Goal: Task Accomplishment & Management: Complete application form

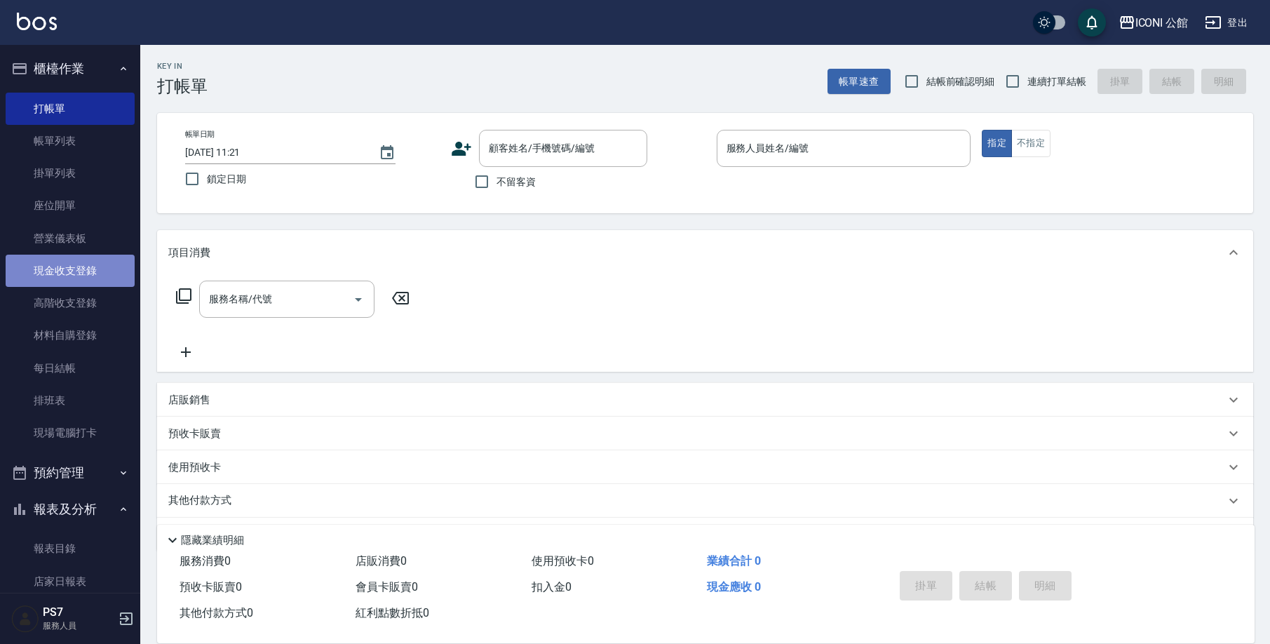
click at [71, 258] on link "現金收支登錄" at bounding box center [70, 271] width 129 height 32
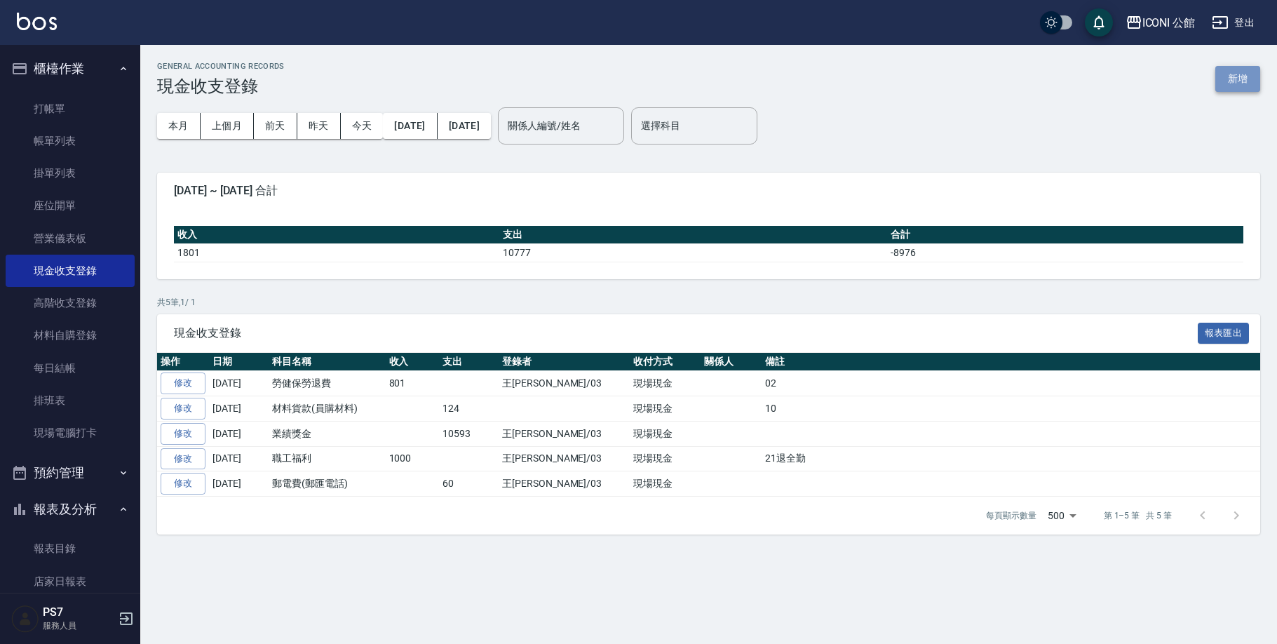
click at [1220, 73] on button "新增" at bounding box center [1237, 79] width 45 height 26
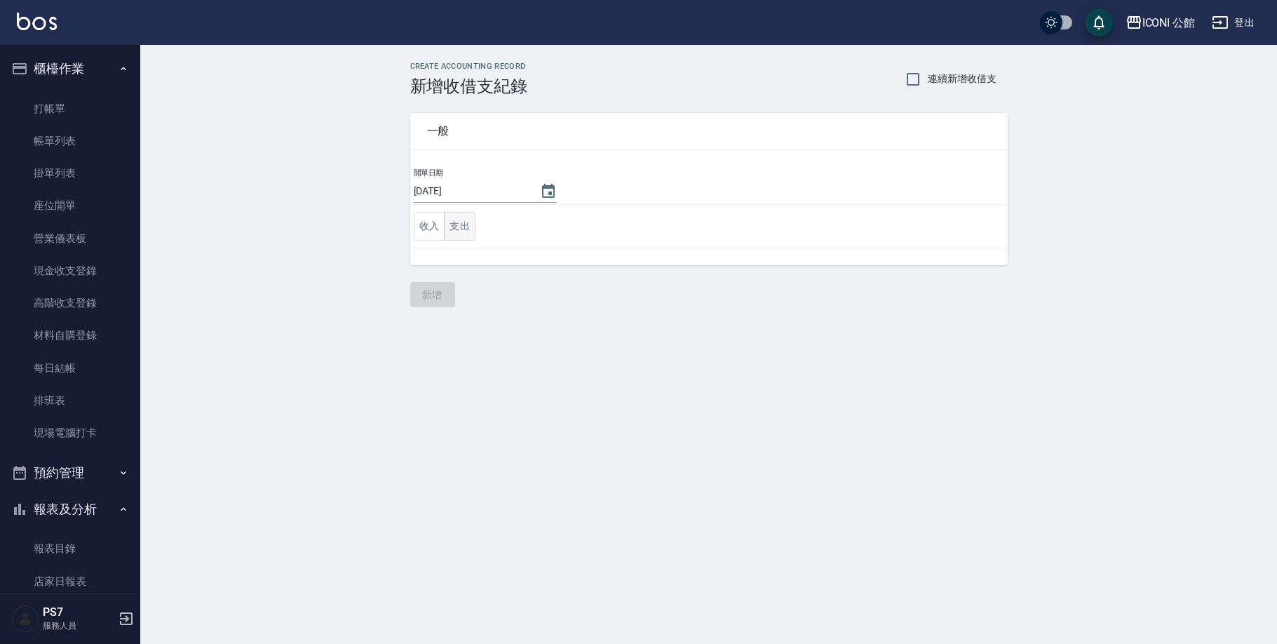
click at [468, 226] on button "支出" at bounding box center [460, 226] width 32 height 29
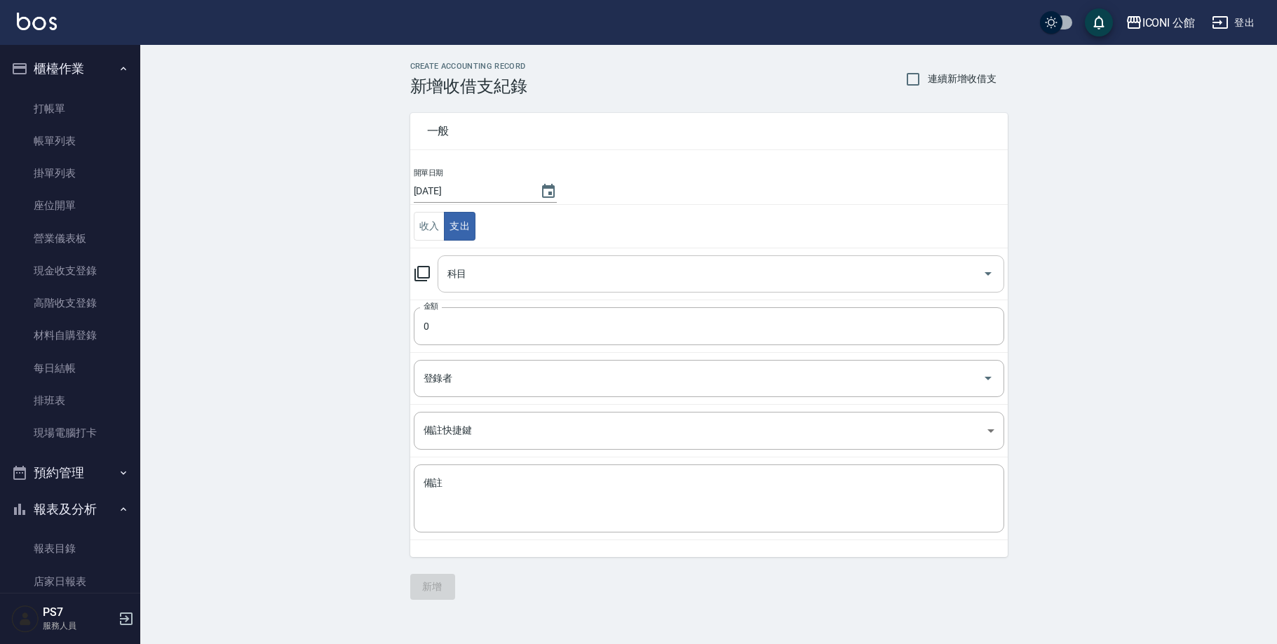
click at [485, 283] on input "科目" at bounding box center [710, 274] width 533 height 25
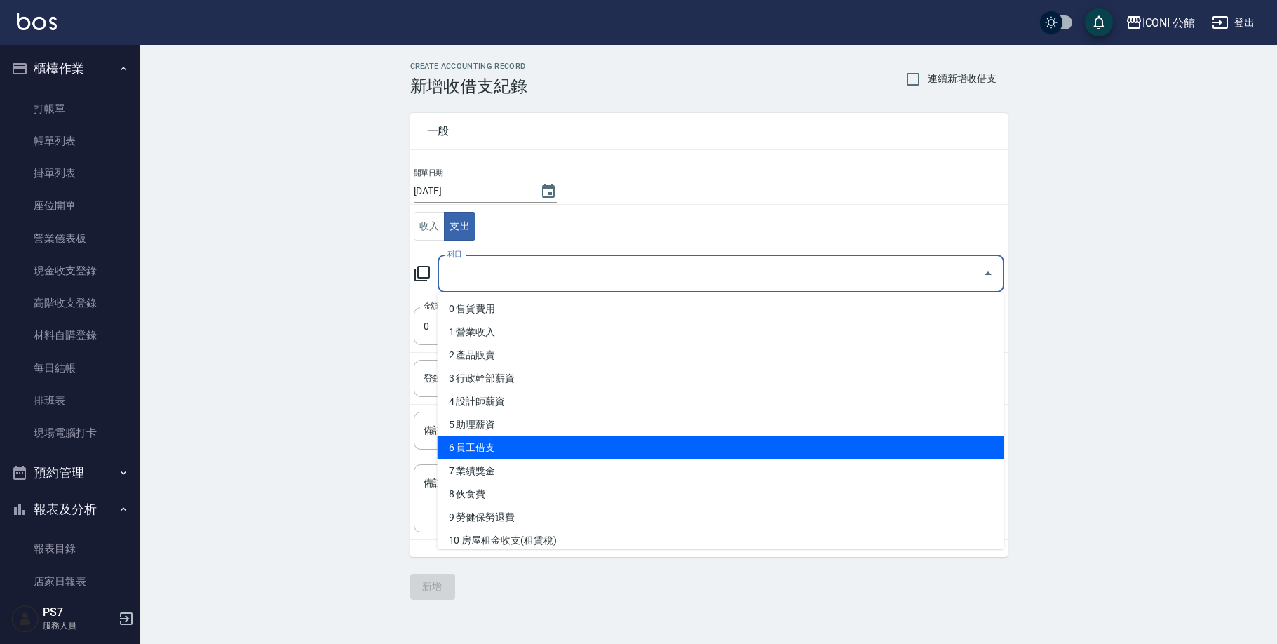
click at [487, 453] on li "6 員工借支" at bounding box center [721, 447] width 567 height 23
type input "6 員工借支"
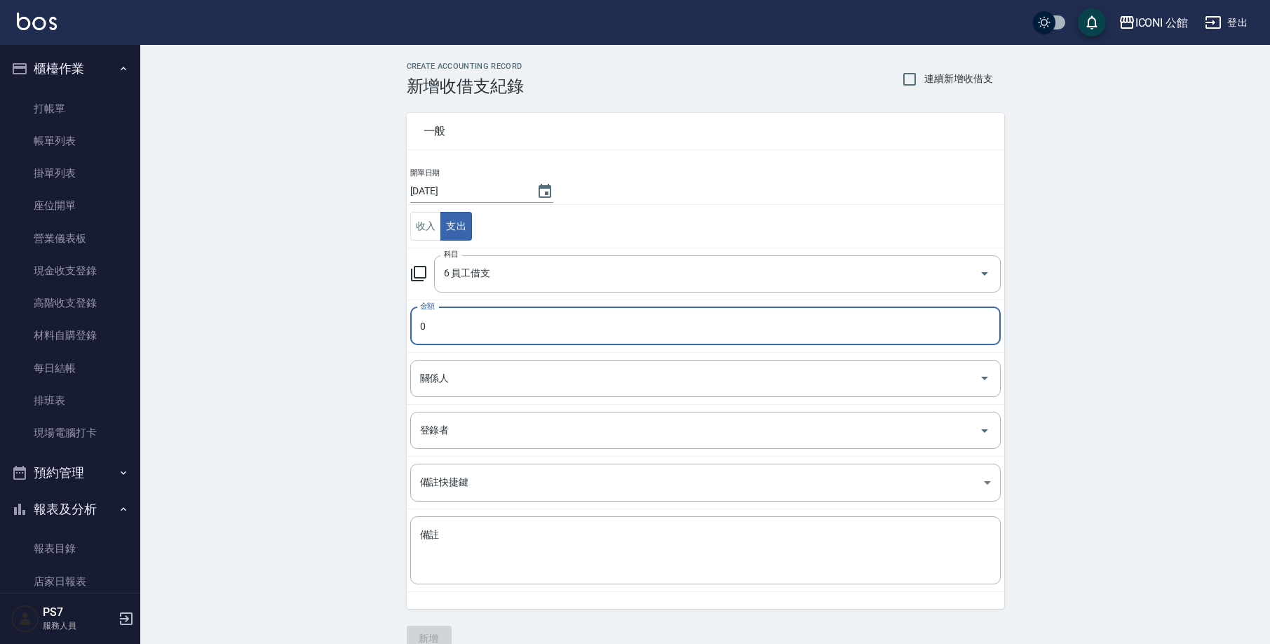
click at [461, 319] on input "0" at bounding box center [705, 326] width 590 height 38
type input "1200"
click at [459, 374] on input "關係人" at bounding box center [695, 378] width 557 height 25
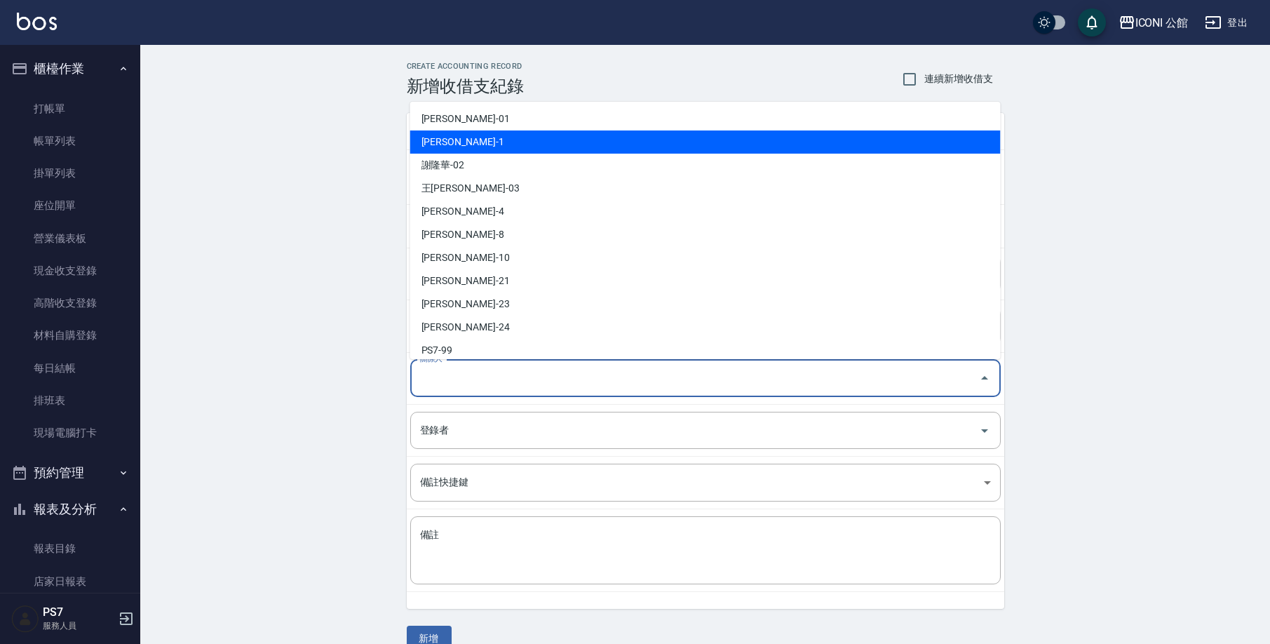
click at [441, 130] on li "[PERSON_NAME]-1" at bounding box center [705, 141] width 590 height 23
type input "[PERSON_NAME]-1"
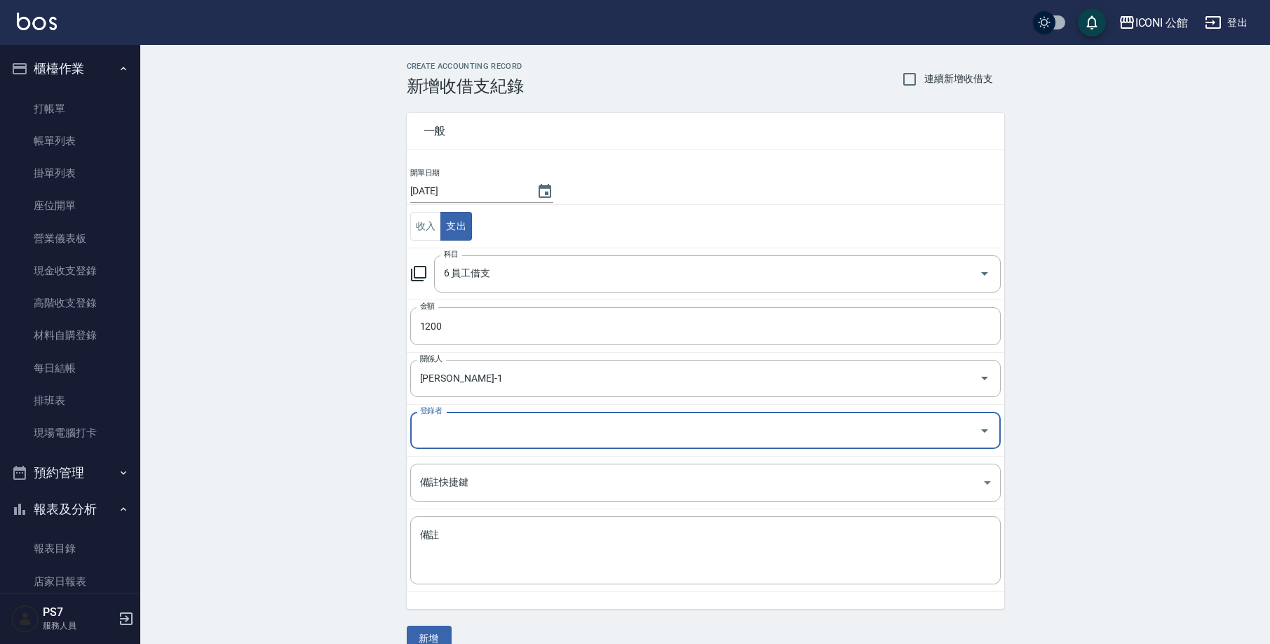
click at [441, 441] on input "登錄者" at bounding box center [695, 430] width 557 height 25
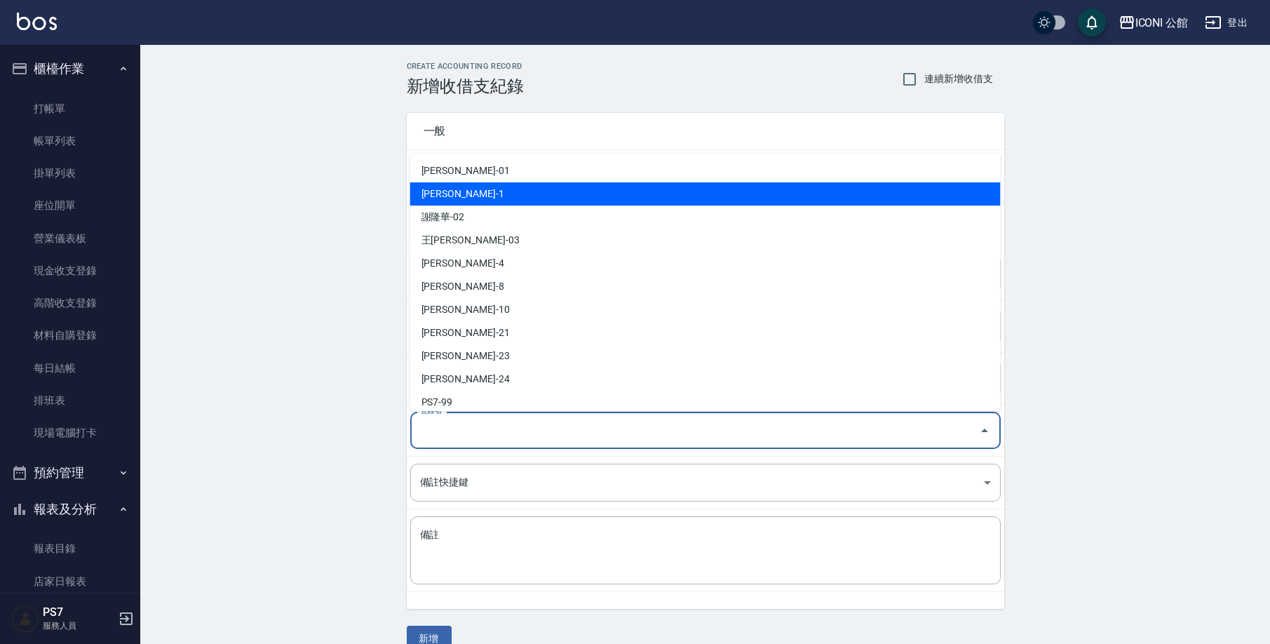
click at [345, 271] on div "CREATE ACCOUNTING RECORD 新增收借支紀錄 連續新增收借支 一般 開單日期 [DATE] 收入 支出 科目 6 員工借支 科目 金額 1…" at bounding box center [705, 356] width 1130 height 623
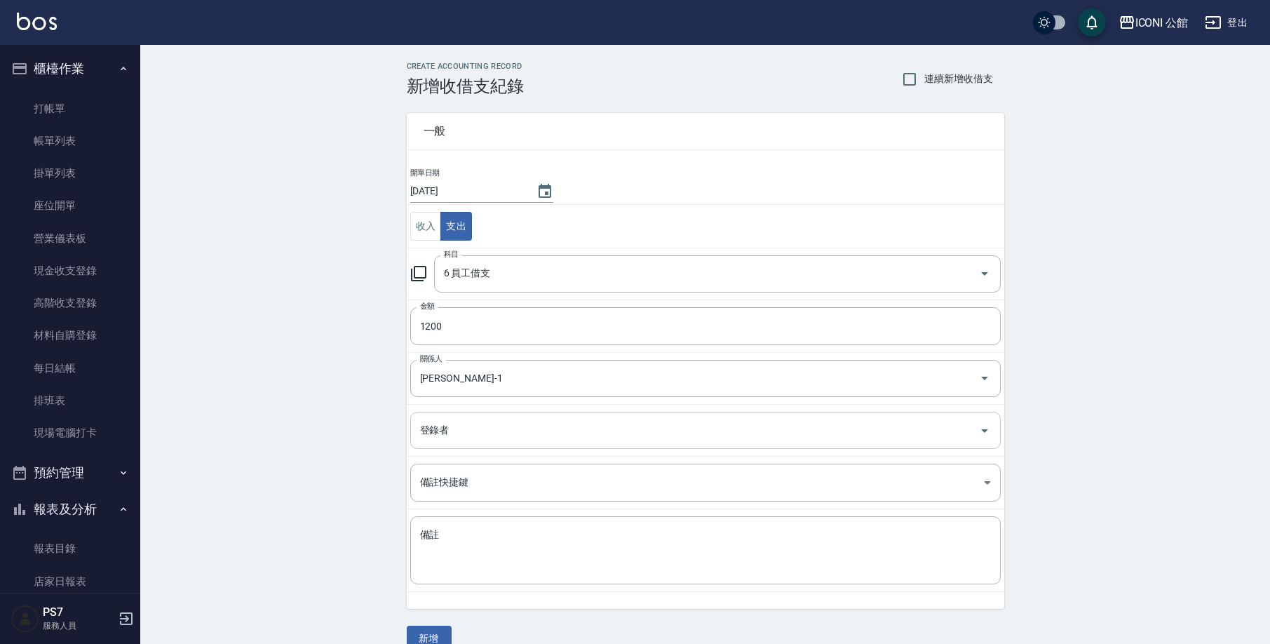
click at [447, 420] on input "登錄者" at bounding box center [695, 430] width 557 height 25
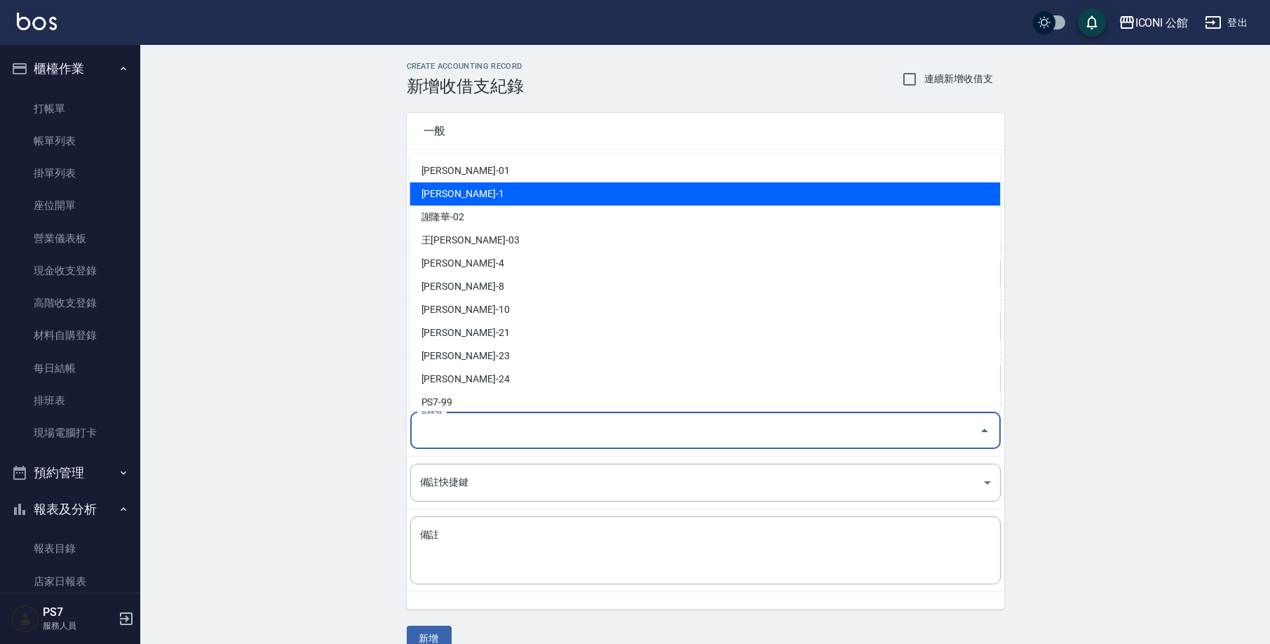
click at [440, 194] on li "[PERSON_NAME]-1" at bounding box center [705, 193] width 590 height 23
type input "[PERSON_NAME]-1"
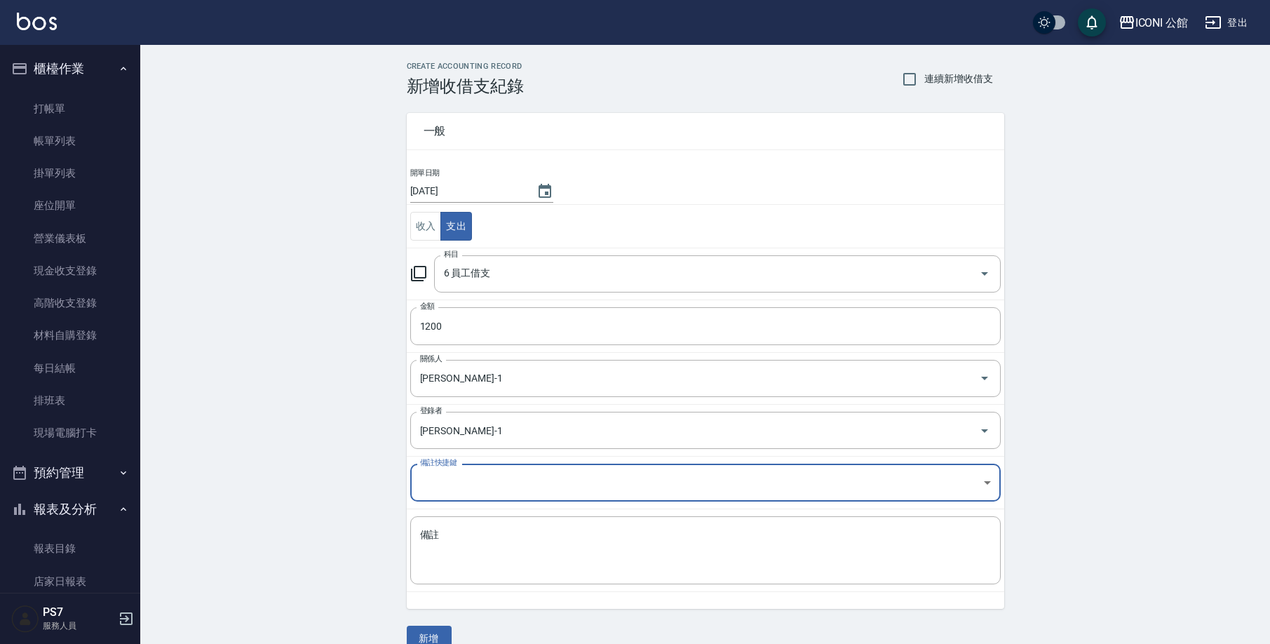
scroll to position [23, 0]
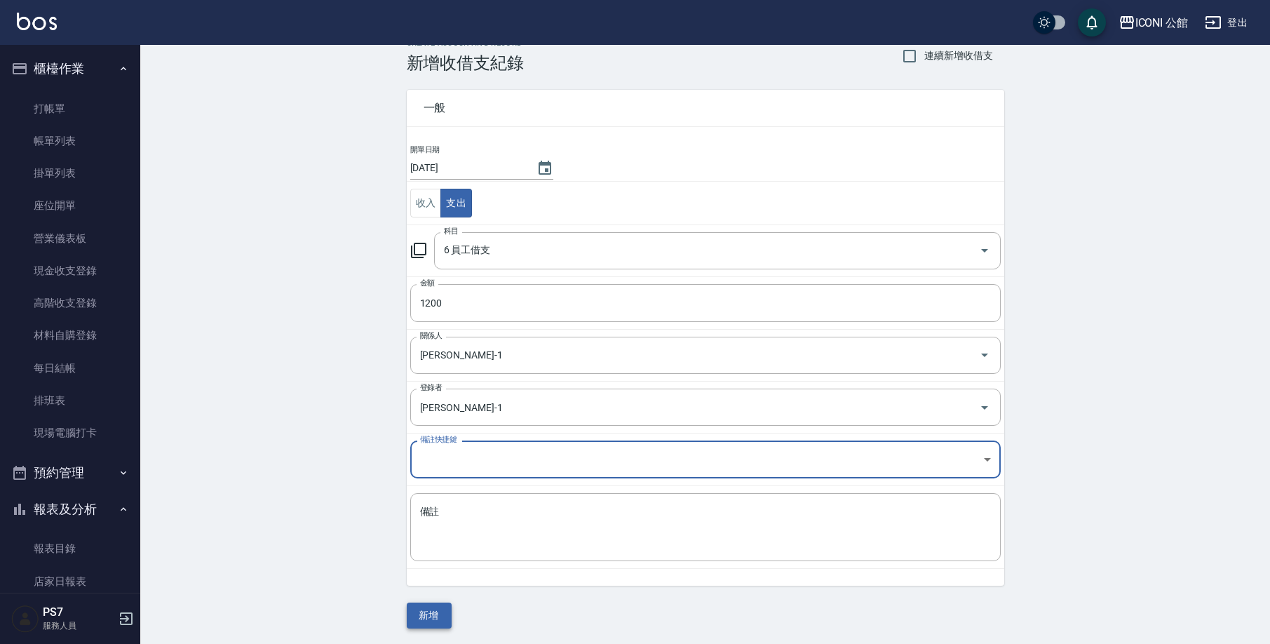
click at [442, 612] on button "新增" at bounding box center [429, 615] width 45 height 26
